Goal: Connect with others: Establish contact or relationships with other users

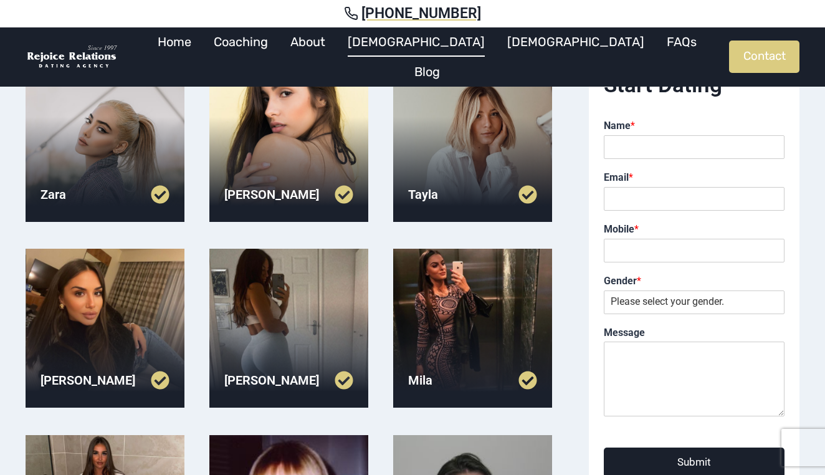
scroll to position [124, 0]
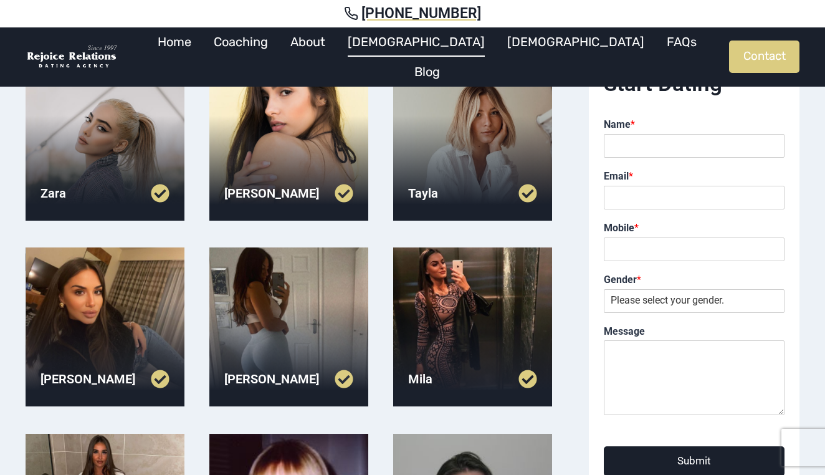
click at [326, 339] on div at bounding box center [288, 326] width 159 height 159
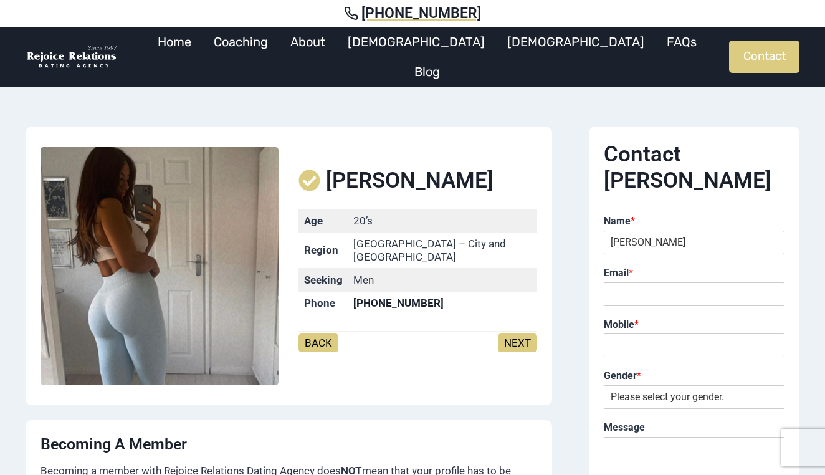
type input "cooper"
paste input "bbob37639@gmail.com"
type input "bbob37639@gmail.com"
click at [642, 333] on input "Mobile *" at bounding box center [693, 345] width 181 height 24
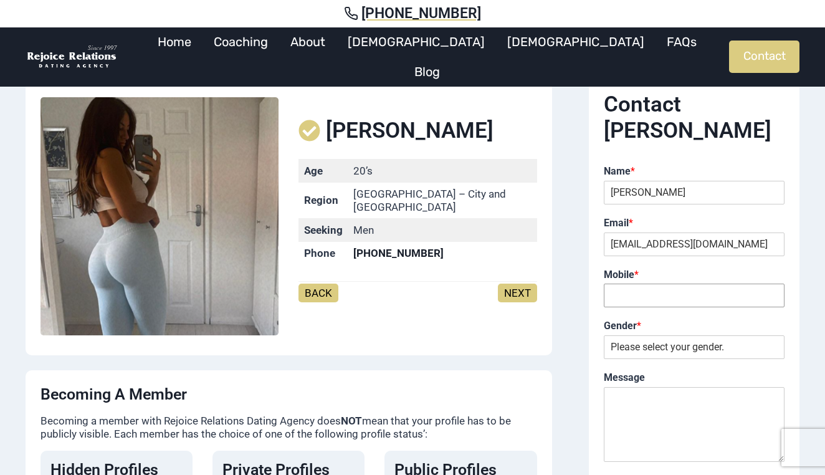
scroll to position [47, 0]
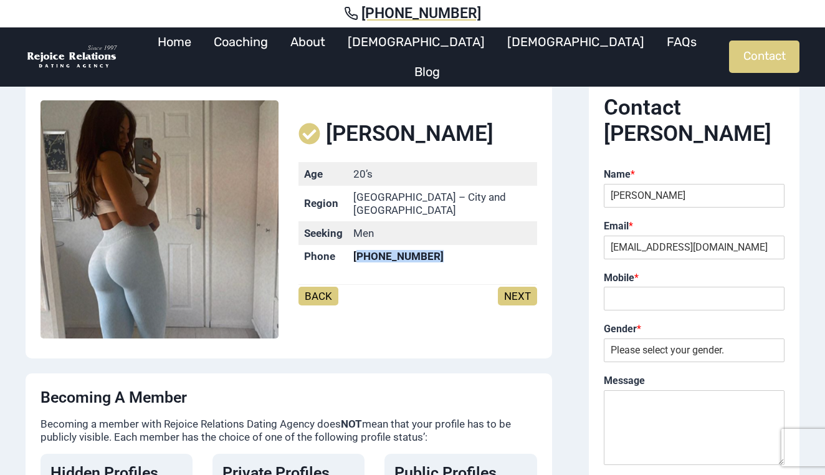
drag, startPoint x: 367, startPoint y: 250, endPoint x: 452, endPoint y: 253, distance: 85.4
click at [452, 253] on td "[PHONE_NUMBER]" at bounding box center [441, 256] width 189 height 23
copy mark "02) 9299 9855"
click at [343, 134] on span "Avery" at bounding box center [410, 134] width 168 height 26
click at [510, 289] on link "NEXT" at bounding box center [517, 295] width 39 height 19
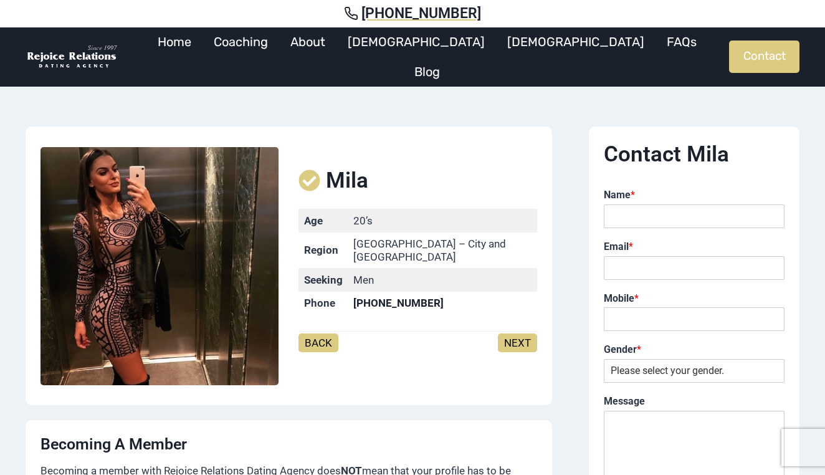
click at [328, 333] on link "BACK" at bounding box center [318, 342] width 40 height 19
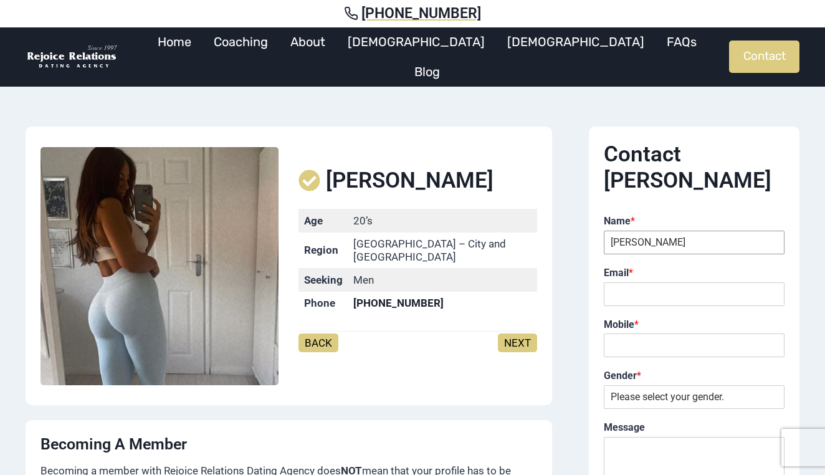
type input "Cooper"
paste input "02) 9299 9855"
type input "02) 9299 9855"
click at [652, 312] on div "Mobile *" at bounding box center [693, 338] width 181 height 52
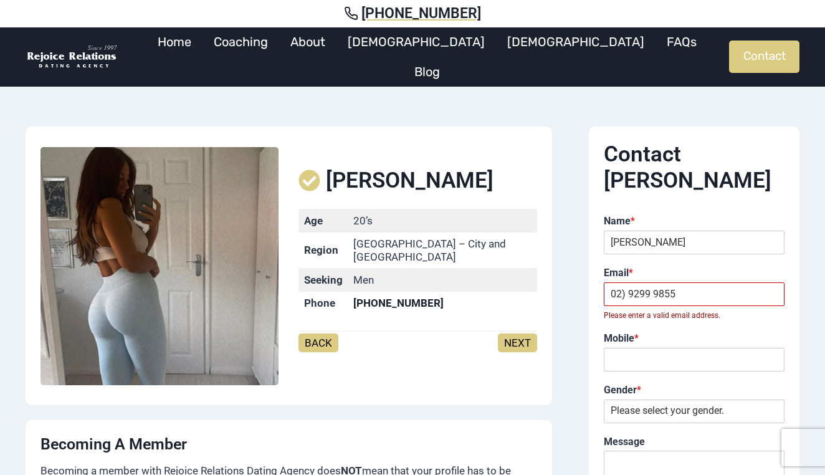
drag, startPoint x: 686, startPoint y: 268, endPoint x: 609, endPoint y: 268, distance: 76.6
click at [609, 282] on input "02) 9299 9855" at bounding box center [693, 294] width 181 height 24
paste input "bbob37639@gmail.com"
type input "bbob37639@gmail.com"
click at [650, 345] on div "Name * Cooper First - Last Email * bbob37639@gmail.com This field is required. …" at bounding box center [693, 370] width 181 height 323
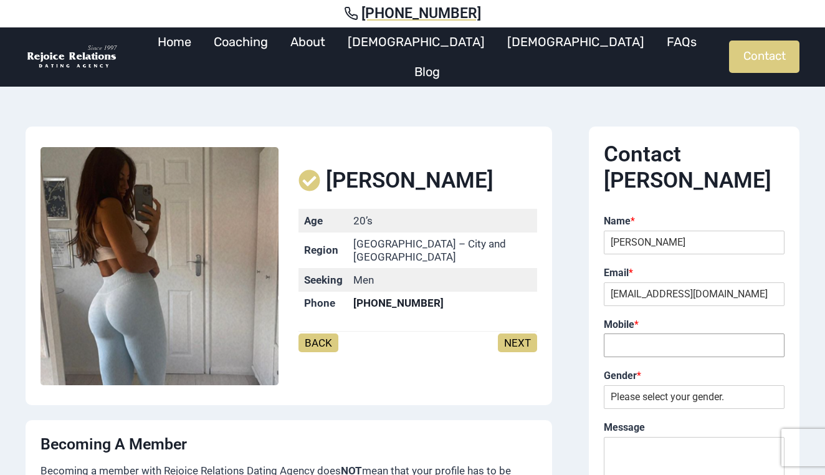
click at [658, 333] on input "Mobile *" at bounding box center [693, 345] width 181 height 24
type input "0429032687"
select select "[DEMOGRAPHIC_DATA]"
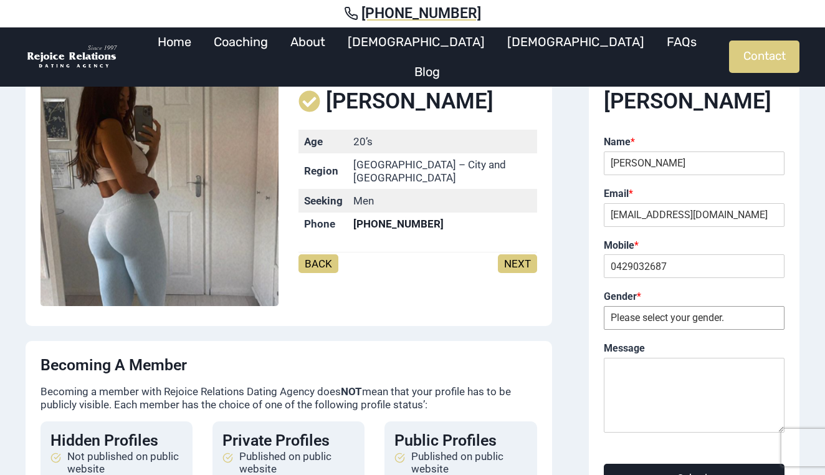
scroll to position [99, 0]
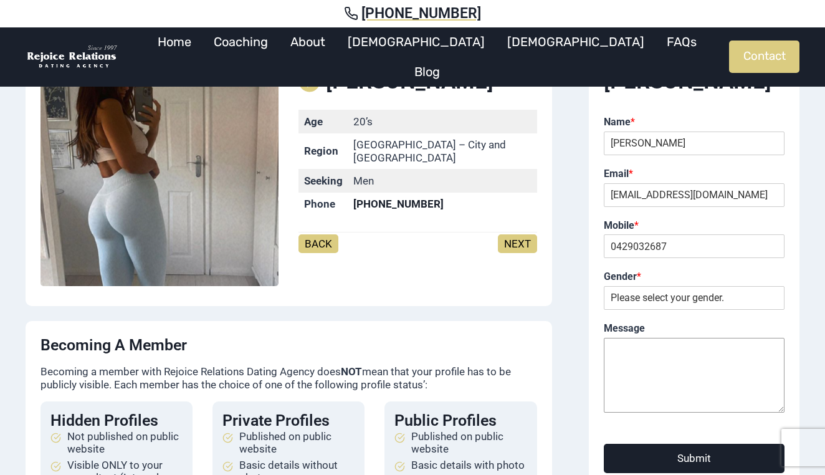
click at [637, 338] on textarea "Message" at bounding box center [693, 375] width 181 height 75
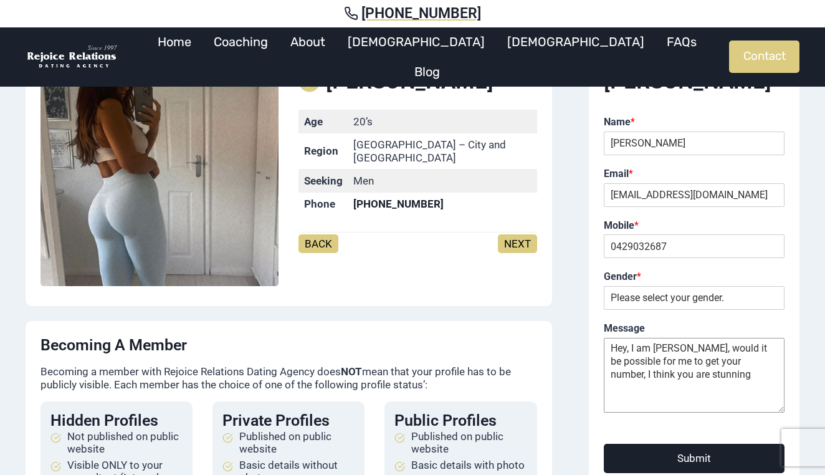
type textarea "Hey, I am Cooper, would it be possible for me to get your number, I think you a…"
click at [689, 443] on button "Submit" at bounding box center [693, 457] width 181 height 29
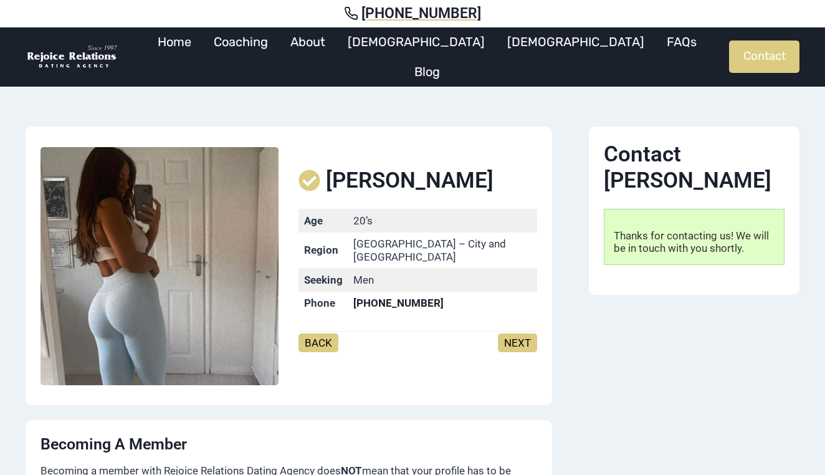
click at [518, 347] on div "BACK NEXT" at bounding box center [417, 349] width 238 height 27
click at [516, 335] on link "NEXT" at bounding box center [517, 342] width 39 height 19
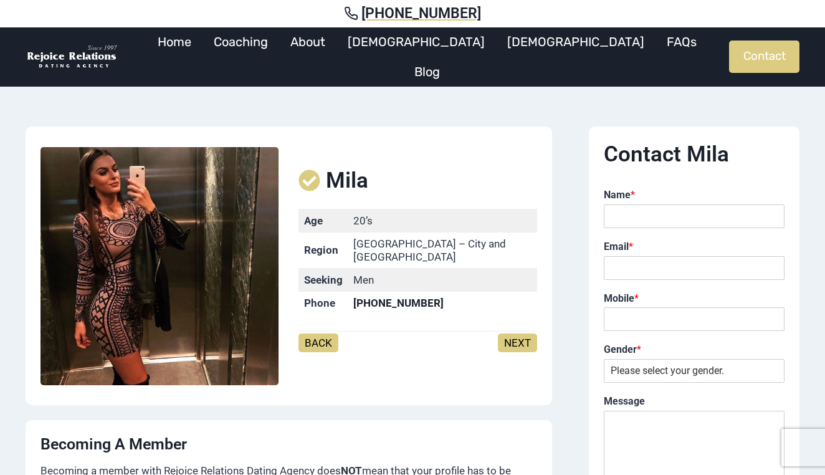
click at [516, 335] on link "NEXT" at bounding box center [517, 342] width 39 height 19
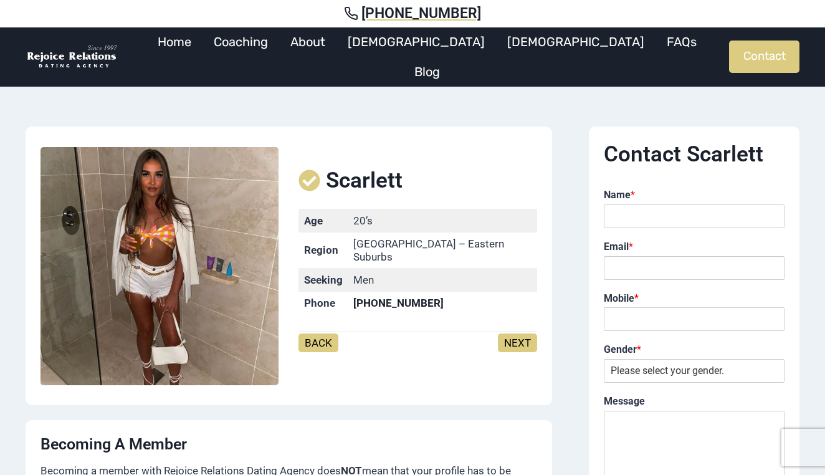
click at [516, 335] on link "NEXT" at bounding box center [517, 342] width 39 height 19
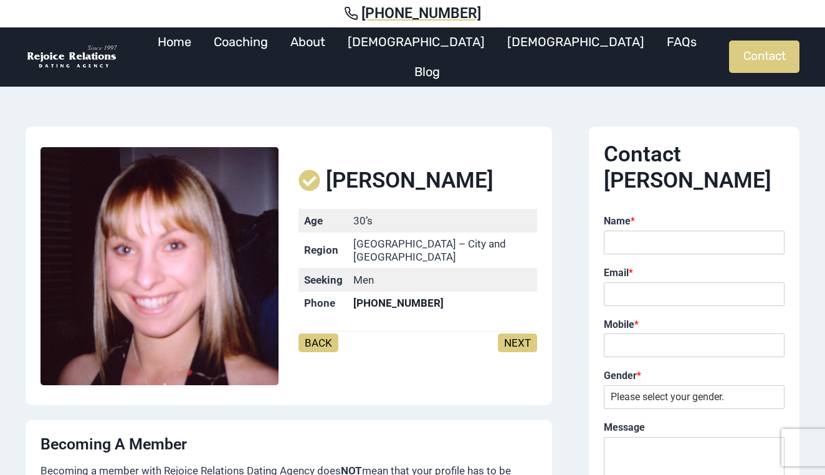
click at [516, 335] on link "NEXT" at bounding box center [517, 342] width 39 height 19
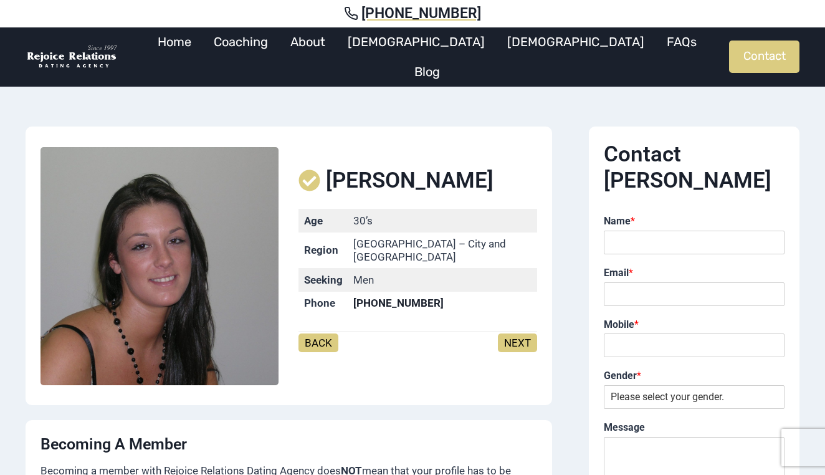
click at [313, 338] on link "BACK" at bounding box center [318, 342] width 40 height 19
